Goal: Navigation & Orientation: Find specific page/section

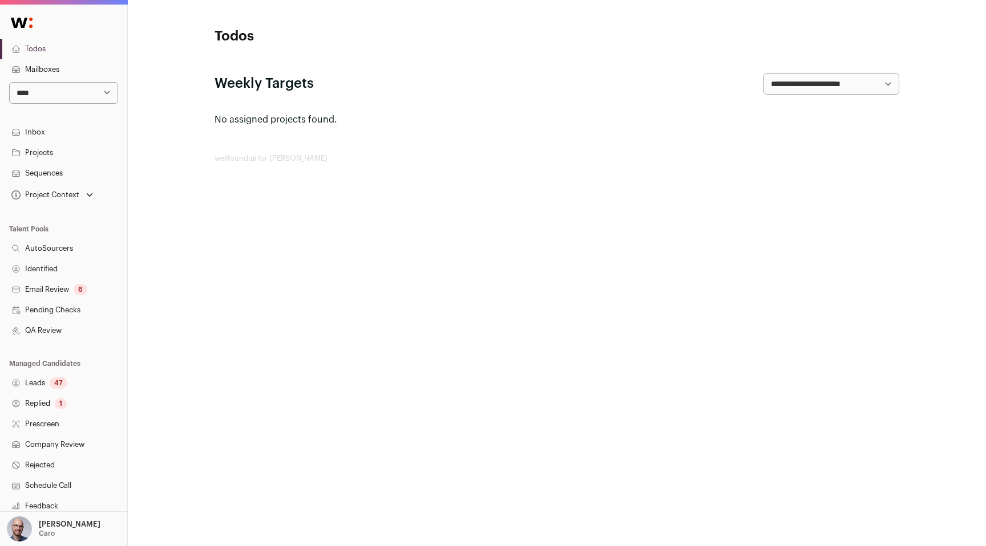
click at [43, 150] on link "Projects" at bounding box center [63, 153] width 127 height 21
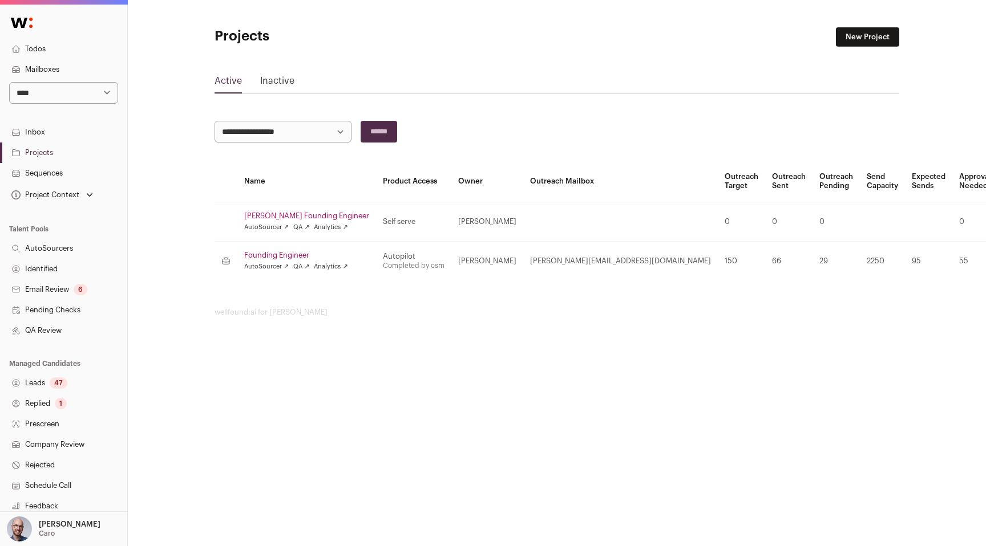
click at [278, 213] on link "Caro Founding Engineer" at bounding box center [306, 216] width 125 height 9
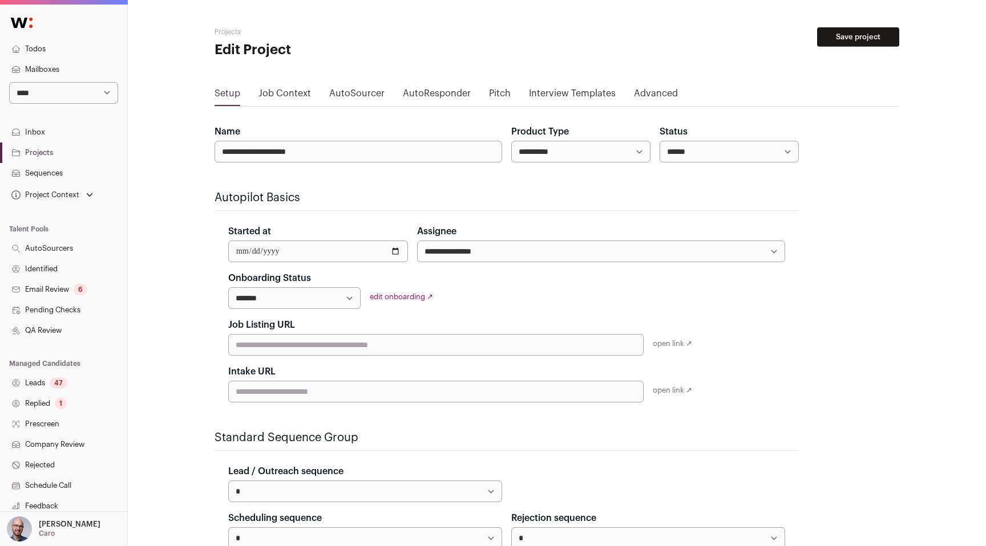
click at [47, 149] on link "Projects" at bounding box center [63, 153] width 127 height 21
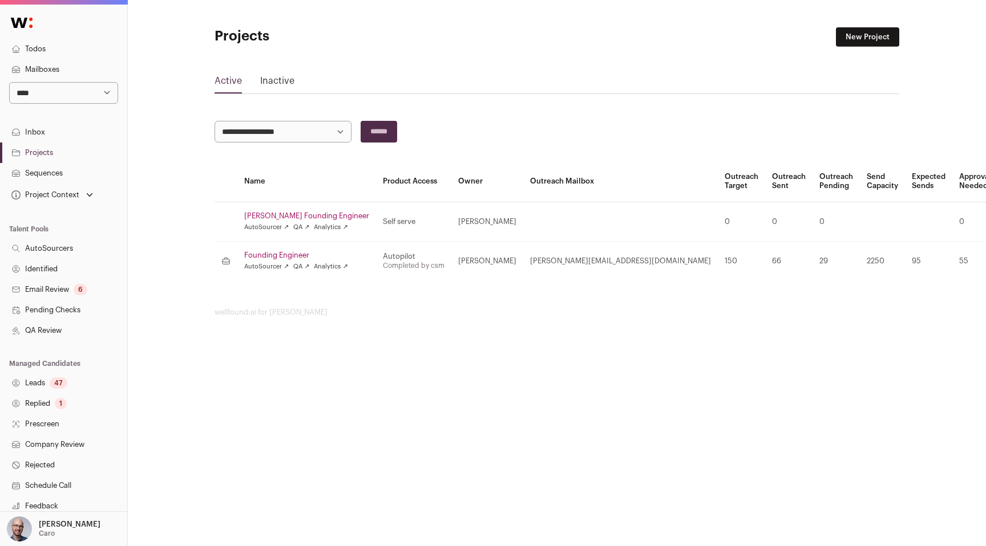
click at [37, 129] on link "Inbox" at bounding box center [63, 132] width 127 height 21
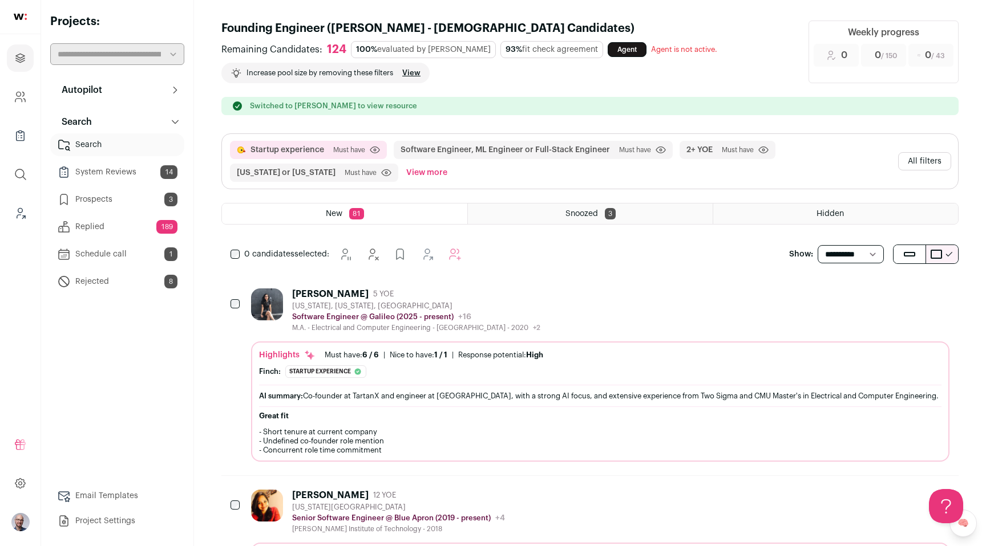
click at [422, 329] on div "M.A. - Electrical and Computer Engineering - [GEOGRAPHIC_DATA] - 2020 +2 [DATE]…" at bounding box center [416, 327] width 248 height 9
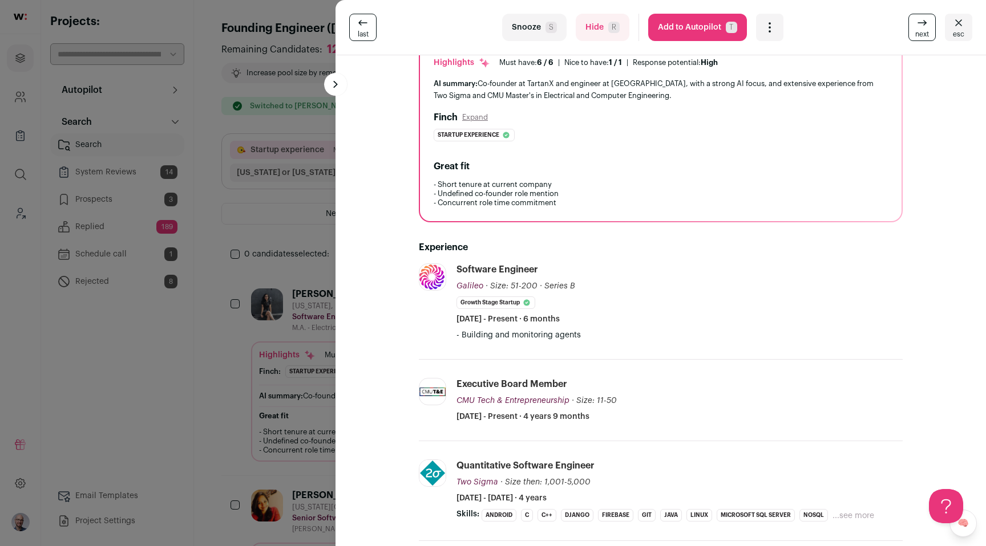
scroll to position [122, 0]
